Goal: Task Accomplishment & Management: Complete application form

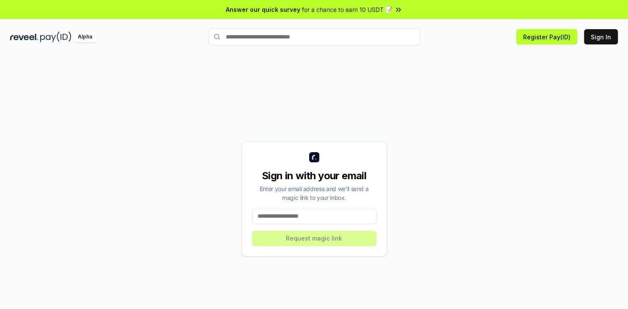
click at [319, 215] on input at bounding box center [314, 216] width 124 height 15
type input "*"
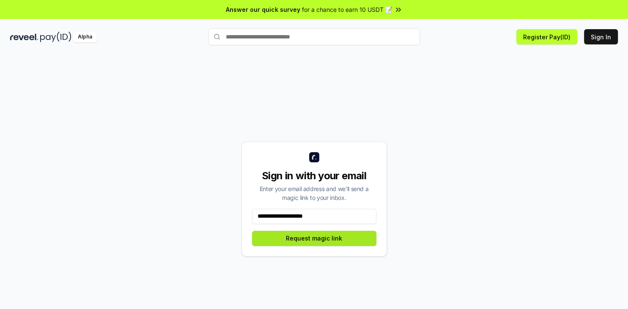
type input "**********"
click at [329, 241] on button "Request magic link" at bounding box center [314, 238] width 124 height 15
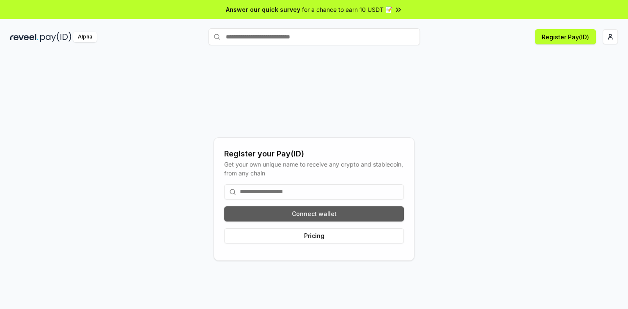
click at [319, 217] on button "Connect wallet" at bounding box center [314, 213] width 180 height 15
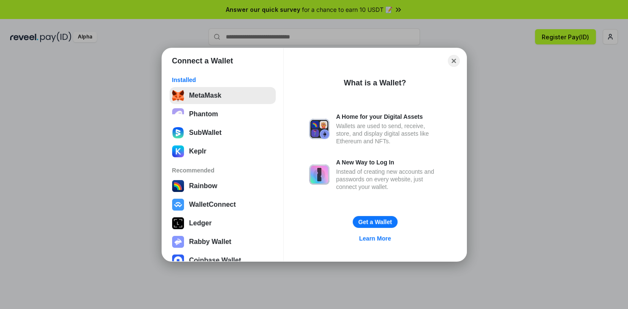
click at [194, 96] on button "MetaMask" at bounding box center [222, 95] width 106 height 17
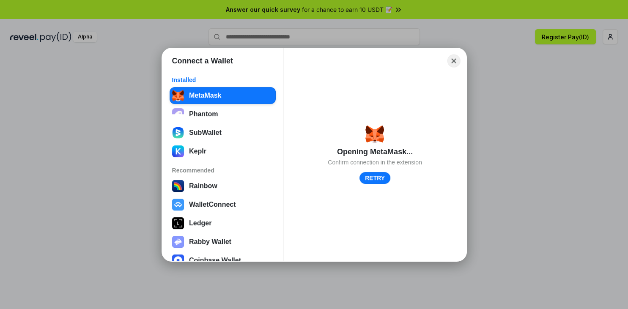
click at [451, 61] on button "Close" at bounding box center [453, 60] width 13 height 13
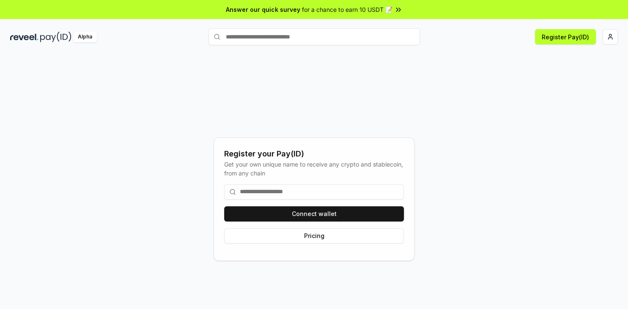
click at [331, 198] on input at bounding box center [314, 191] width 180 height 15
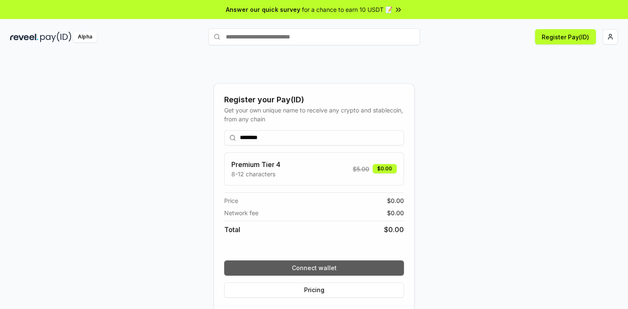
type input "********"
click at [346, 269] on button "Connect wallet" at bounding box center [314, 267] width 180 height 15
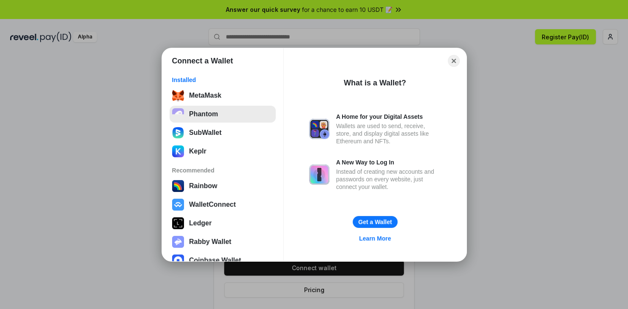
click at [207, 114] on button "Phantom" at bounding box center [222, 114] width 106 height 17
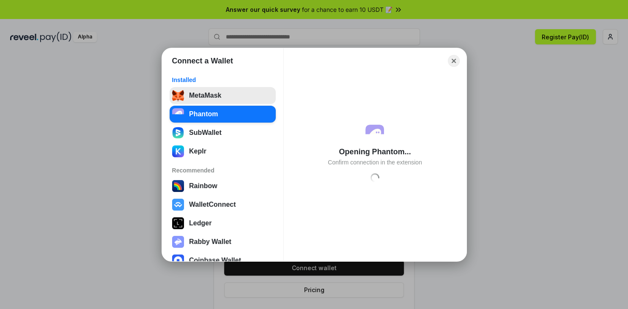
click at [236, 94] on button "MetaMask" at bounding box center [222, 95] width 106 height 17
